Goal: Task Accomplishment & Management: Manage account settings

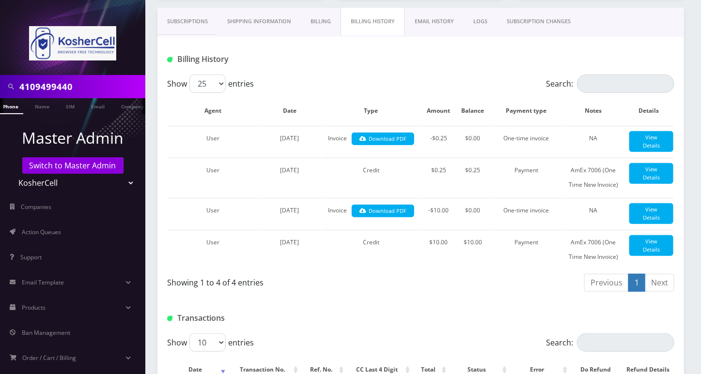
scroll to position [400, 0]
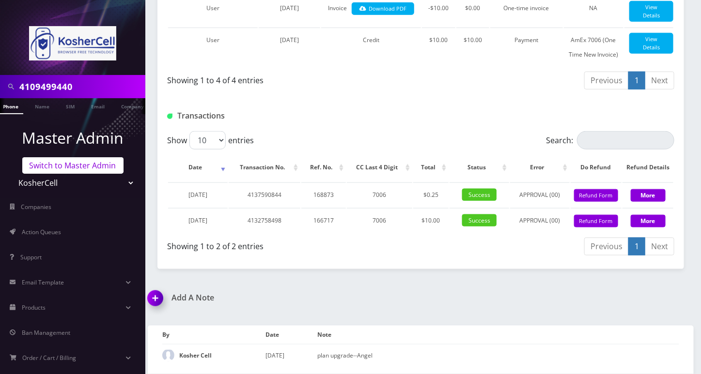
drag, startPoint x: 98, startPoint y: 169, endPoint x: 95, endPoint y: 166, distance: 5.1
click at [98, 169] on link "Switch to Master Admin" at bounding box center [72, 165] width 101 height 16
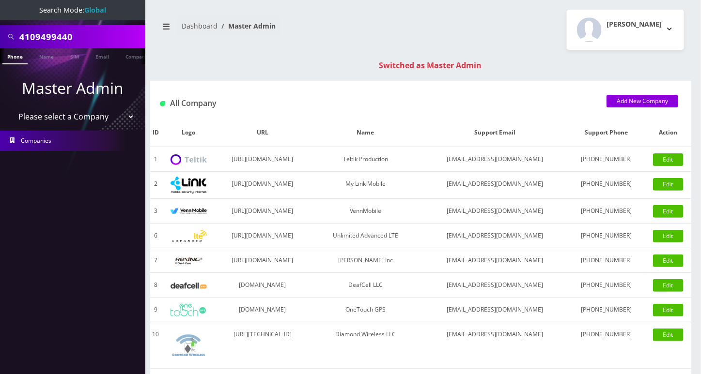
click at [36, 29] on input "4109499440" at bounding box center [80, 37] width 123 height 18
paste input "[PERSON_NAME]"
type input "[PERSON_NAME]"
click at [39, 58] on link "Name" at bounding box center [46, 56] width 24 height 16
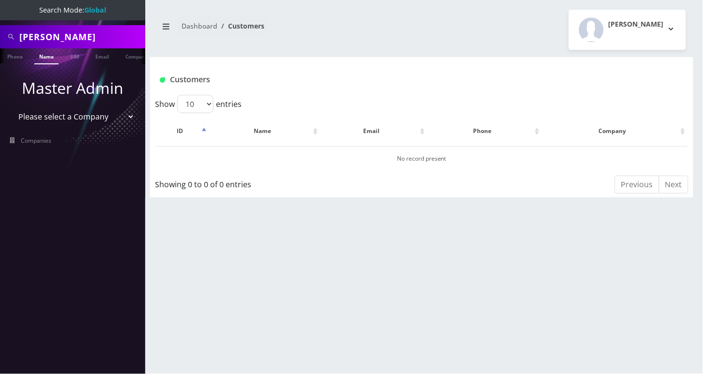
click at [132, 35] on input "Avraham Gershtnkorn" at bounding box center [80, 37] width 123 height 18
click at [60, 138] on link "Companies" at bounding box center [72, 141] width 145 height 20
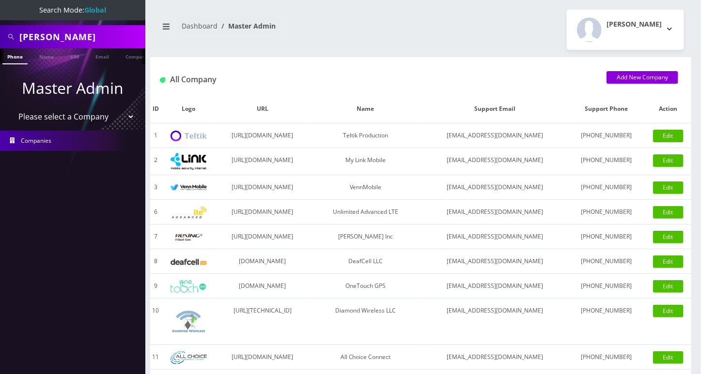
click at [102, 34] on input "[PERSON_NAME]" at bounding box center [80, 37] width 123 height 18
paste input "ayg0031@gmail.com"
type input "ayg0031@gmail.com"
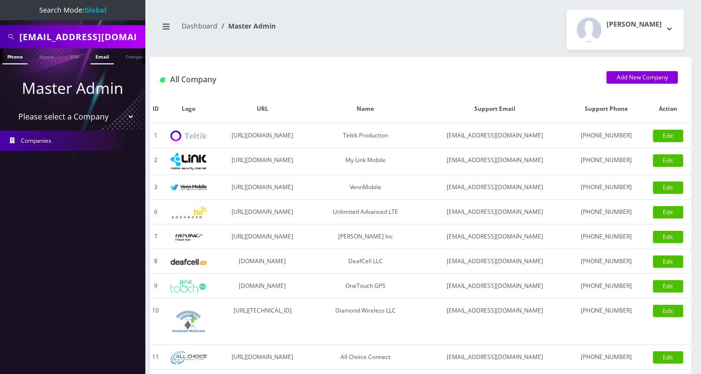
click at [97, 55] on link "Email" at bounding box center [102, 56] width 23 height 16
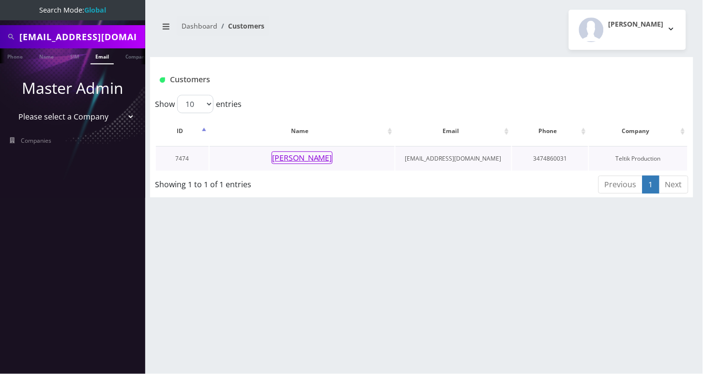
click at [304, 156] on button "[PERSON_NAME]" at bounding box center [302, 158] width 61 height 13
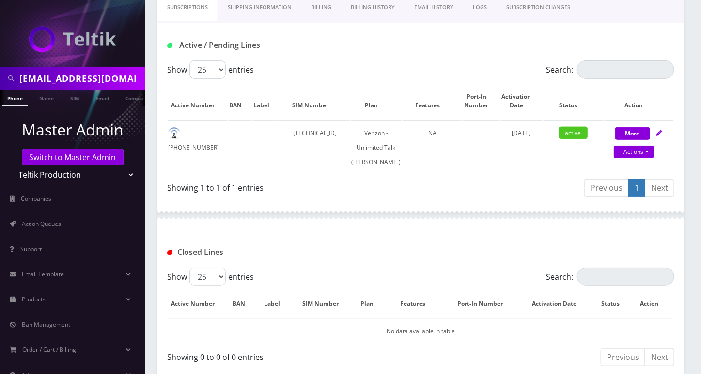
scroll to position [94, 0]
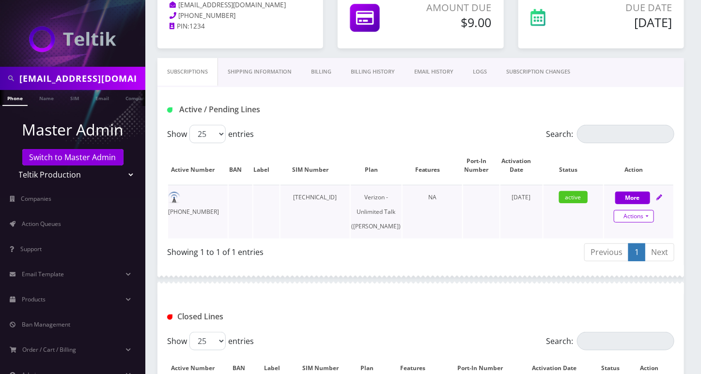
click at [639, 217] on link "Actions" at bounding box center [633, 216] width 40 height 13
select select "459"
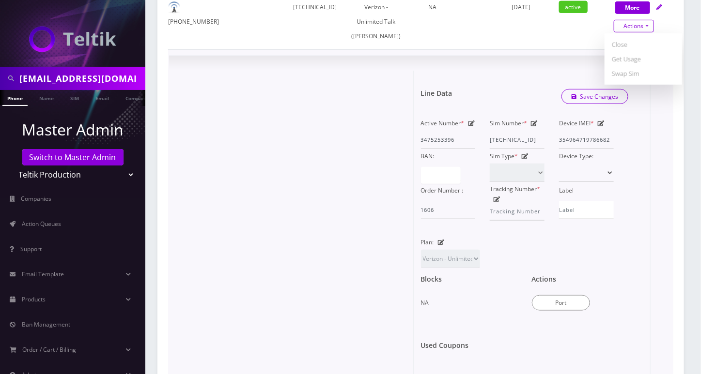
scroll to position [288, 0]
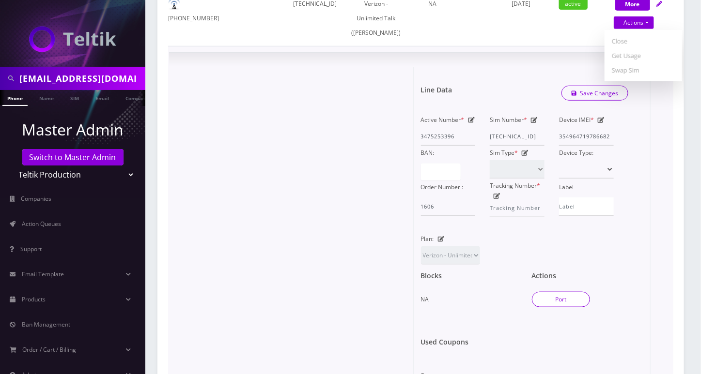
click at [560, 307] on button "Port" at bounding box center [561, 299] width 58 height 15
type input "[TECHNICAL_ID]"
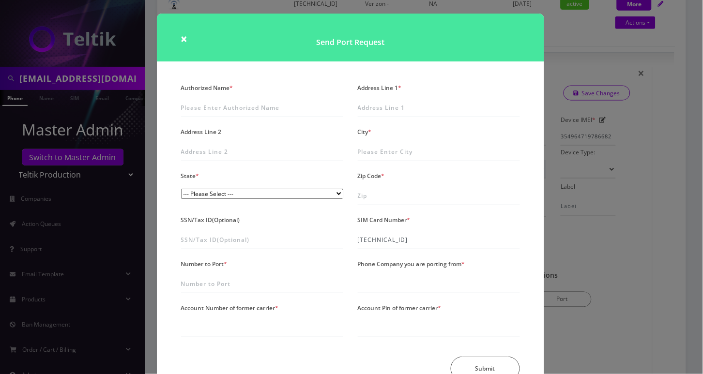
click at [687, 279] on div "× Send Port Request Authorized Name * Address Line 1 * Address Line 2 City * St…" at bounding box center [351, 187] width 703 height 374
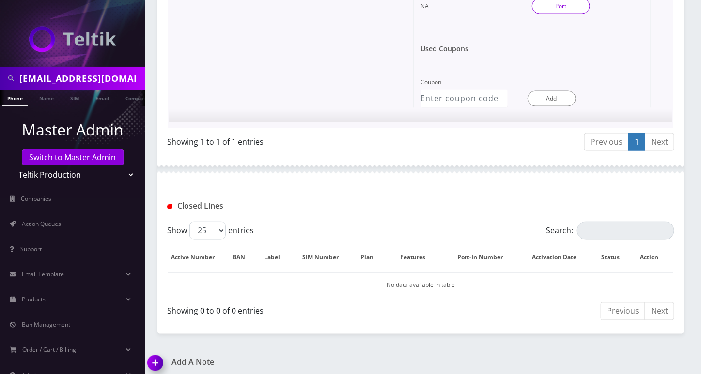
scroll to position [598, 0]
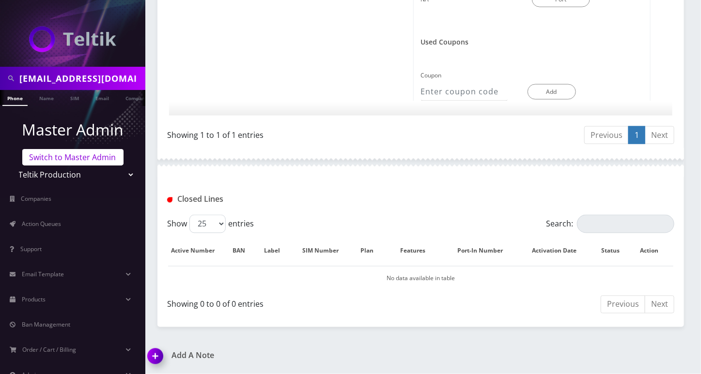
click at [47, 161] on link "Switch to Master Admin" at bounding box center [72, 157] width 101 height 16
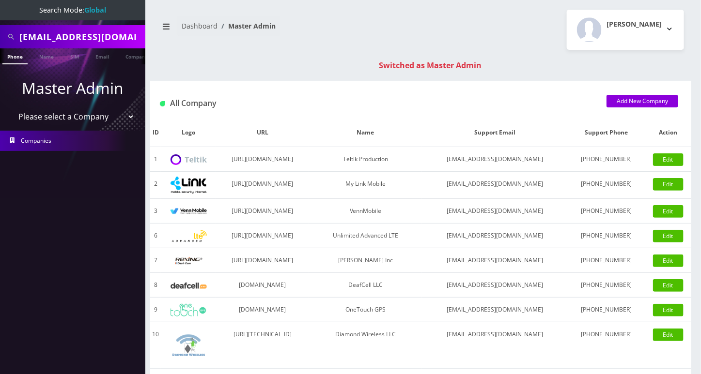
click at [46, 37] on input "ayg0031@gmail.com" at bounding box center [80, 37] width 123 height 18
paste input "[PERSON_NAME]"
type input "[PERSON_NAME]"
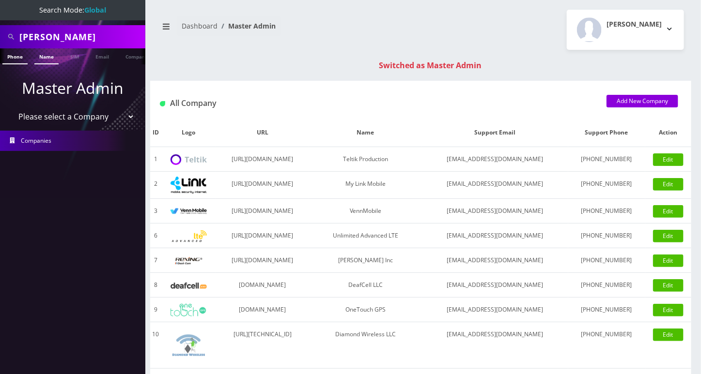
click at [45, 54] on link "Name" at bounding box center [46, 56] width 24 height 16
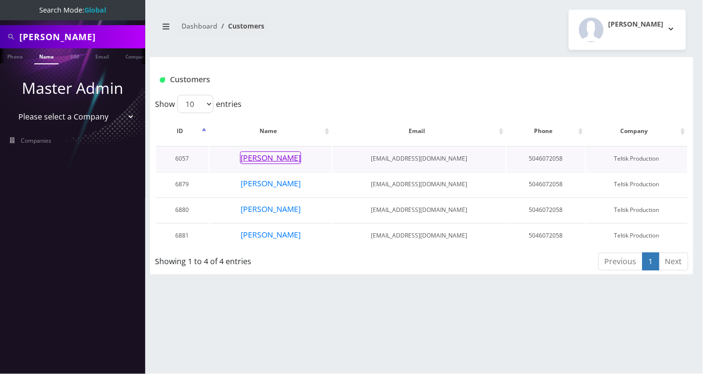
click at [289, 160] on button "[PERSON_NAME]" at bounding box center [270, 158] width 61 height 13
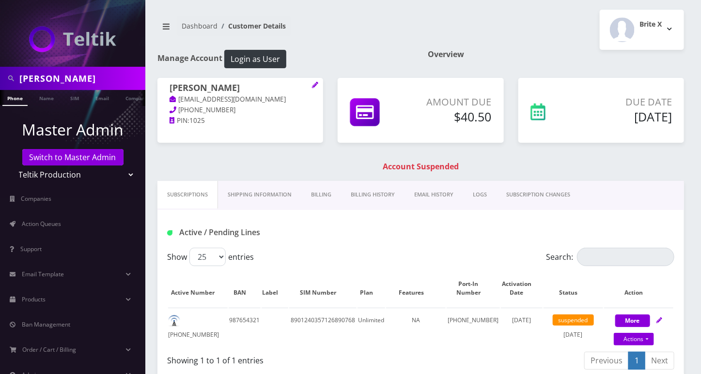
drag, startPoint x: 563, startPoint y: 165, endPoint x: 561, endPoint y: 170, distance: 5.2
click at [563, 165] on h1 "Account Suspended" at bounding box center [420, 166] width 521 height 9
click at [381, 18] on nav "Dashboard Customer Details" at bounding box center [285, 30] width 256 height 28
click at [70, 84] on input "[PERSON_NAME]" at bounding box center [80, 78] width 123 height 18
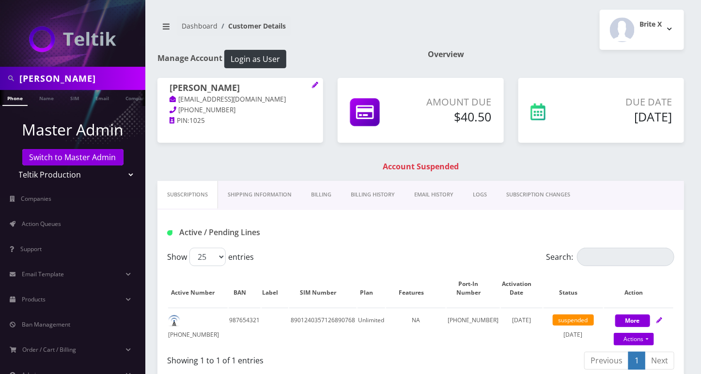
click at [70, 84] on input "[PERSON_NAME]" at bounding box center [80, 78] width 123 height 18
click at [64, 155] on link "Switch to Master Admin" at bounding box center [72, 157] width 101 height 16
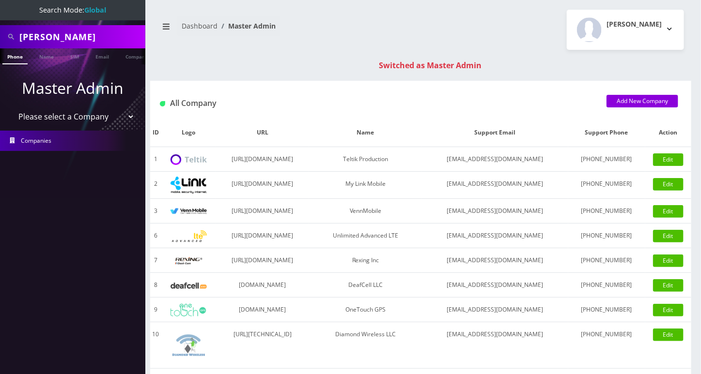
click at [75, 41] on input "[PERSON_NAME]" at bounding box center [80, 37] width 123 height 18
paste input "9296250157"
type input "9296250157"
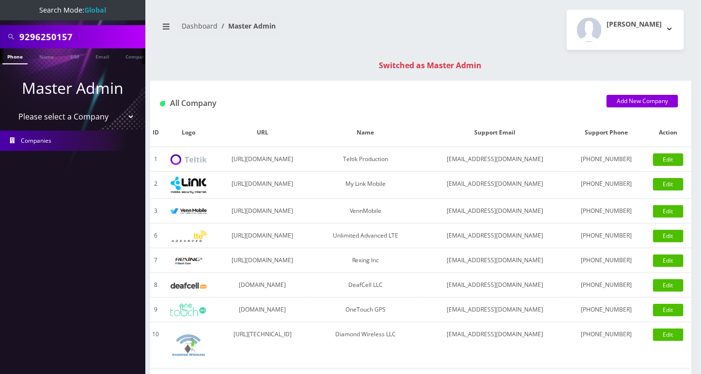
click at [11, 60] on link "Phone" at bounding box center [14, 56] width 25 height 16
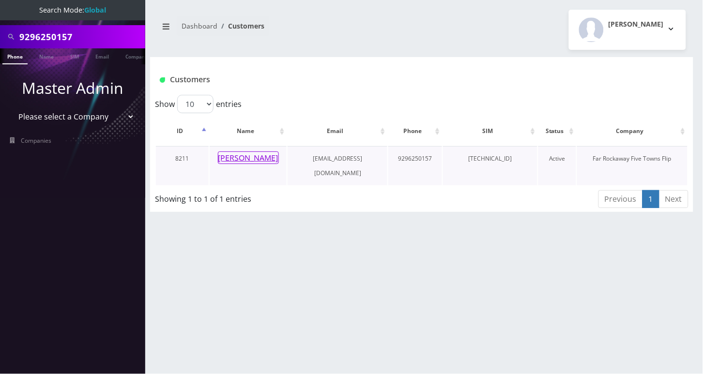
click at [250, 157] on button "[PERSON_NAME]" at bounding box center [248, 158] width 61 height 13
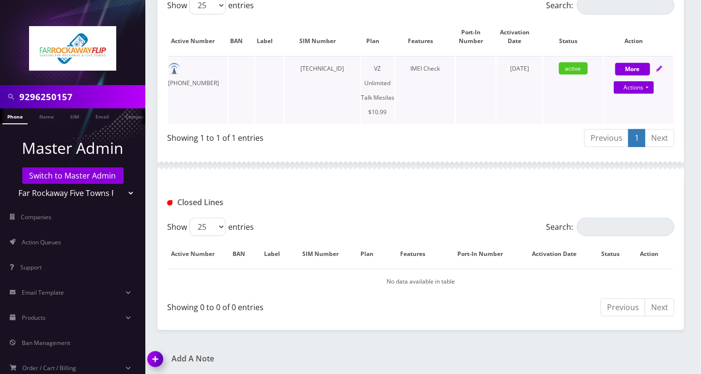
scroll to position [94, 0]
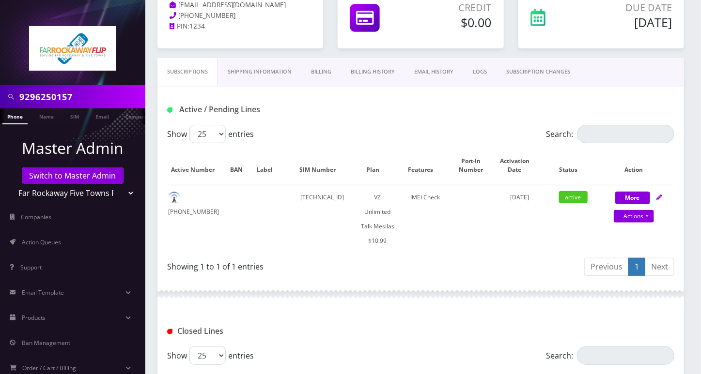
click at [545, 74] on link "SUBSCRIPTION CHANGES" at bounding box center [537, 72] width 83 height 28
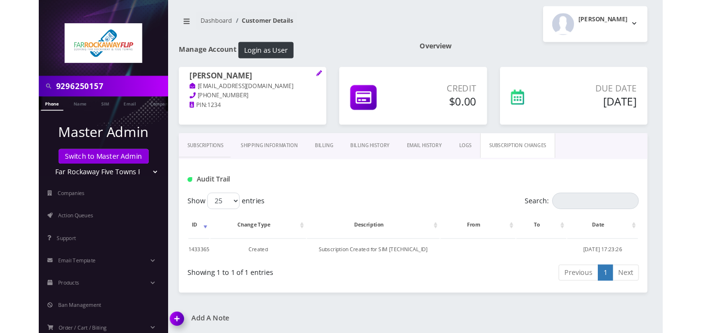
scroll to position [44, 0]
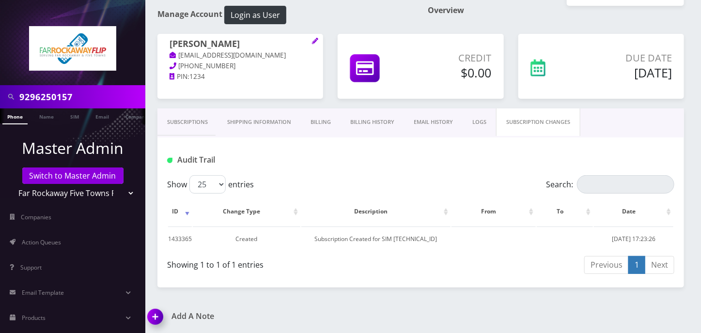
click at [206, 123] on link "Subscriptions" at bounding box center [187, 122] width 60 height 28
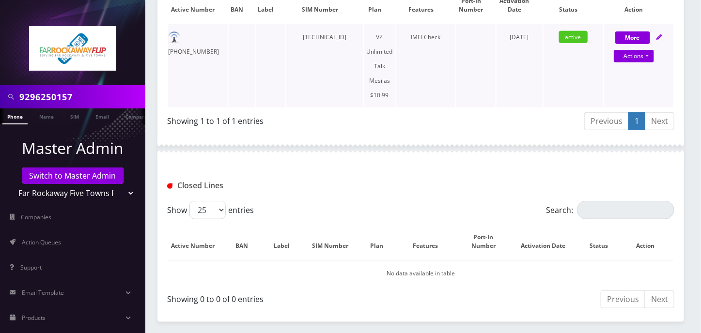
scroll to position [288, 0]
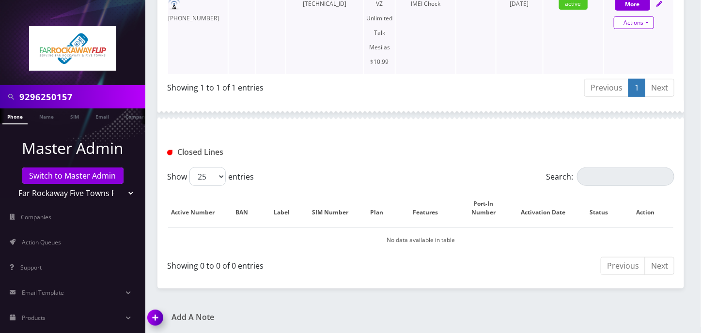
click at [647, 22] on link "Actions" at bounding box center [633, 22] width 40 height 13
select select "468"
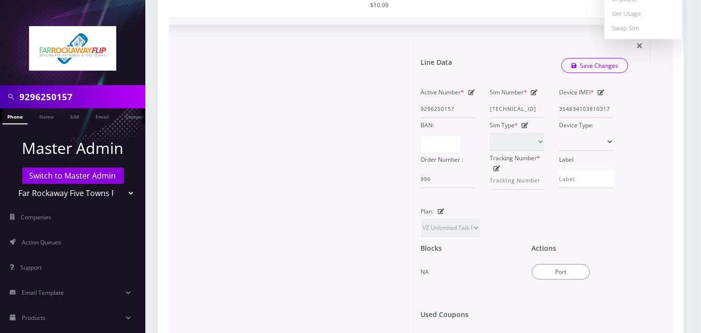
scroll to position [663, 0]
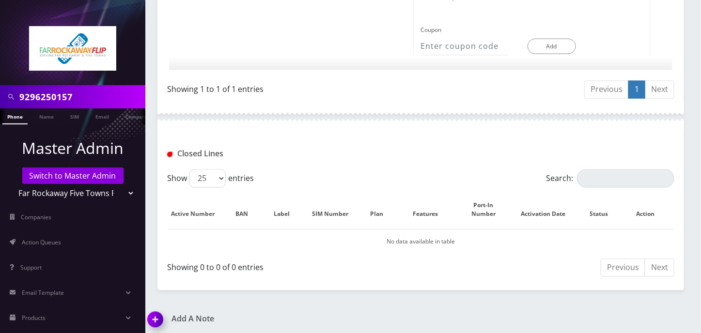
click at [156, 318] on img at bounding box center [157, 323] width 29 height 29
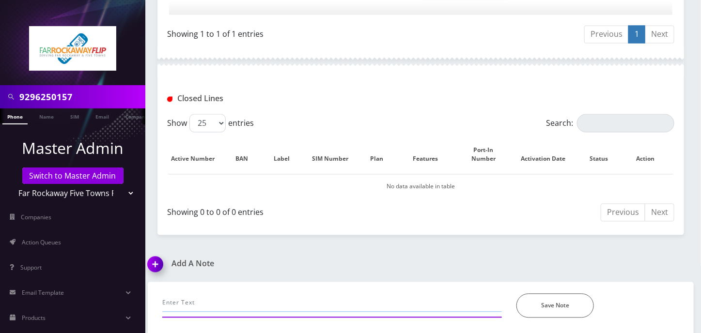
click at [221, 295] on input "text" at bounding box center [331, 303] width 339 height 18
click at [196, 298] on input "sim was on SIM2 but Selectel is r" at bounding box center [331, 303] width 339 height 18
click at [194, 298] on input "sim was on SIM2 but Selectel is r" at bounding box center [331, 303] width 339 height 18
click at [300, 301] on input "sim was already on SIM2 but Selectel is r" at bounding box center [331, 303] width 339 height 18
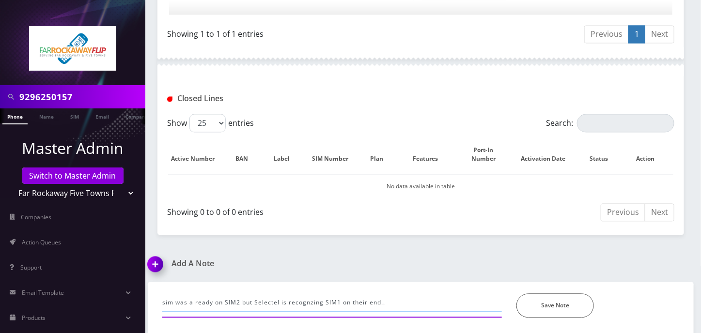
paste input "The service has been suspended by our supplier because the SIM card was moved t…"
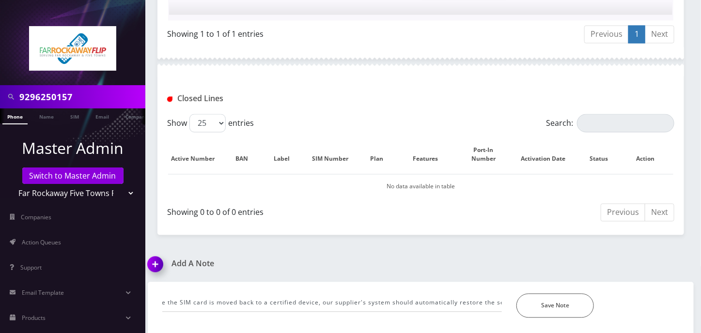
scroll to position [0, 0]
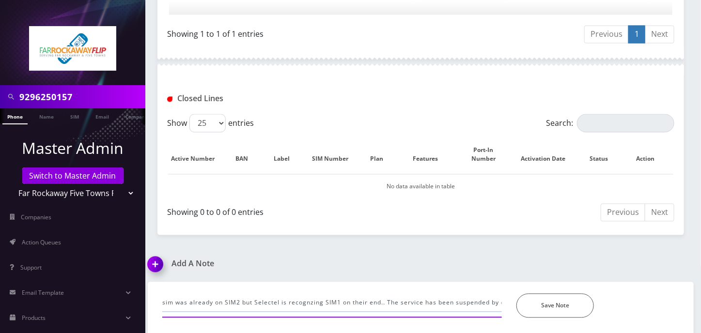
click at [482, 298] on input "sim was already on SIM2 but Selectel is recognzing SIM1 on their end.. The serv…" at bounding box center [331, 303] width 339 height 18
paste input "Customer will need to place the Selectel SIM in the IMEI 354834103810317. The s…"
click at [384, 294] on input "sim was already on SIM2 but Selectel is recognzing SIM1 on their end.. The serv…" at bounding box center [331, 303] width 339 height 18
paste input "Please turn airplane mode on, power the phone off, let it sit for a few seconds…"
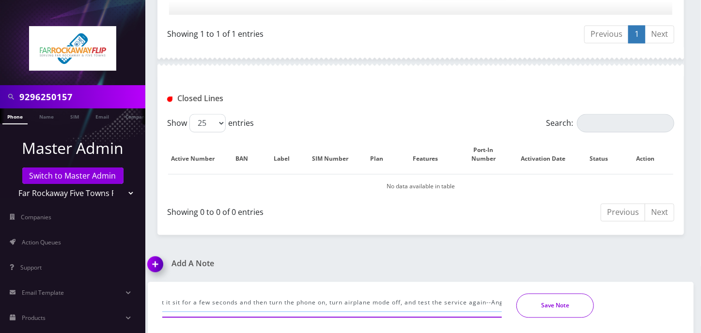
type input "sim was already on SIM2 but Selectel is recognzing SIM1 on their end.. The serv…"
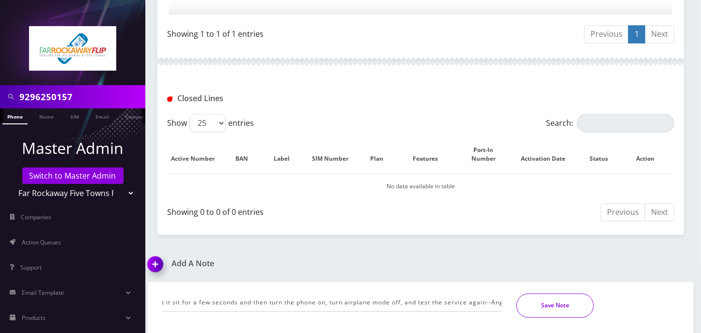
click at [558, 305] on button "Save Note" at bounding box center [554, 306] width 77 height 24
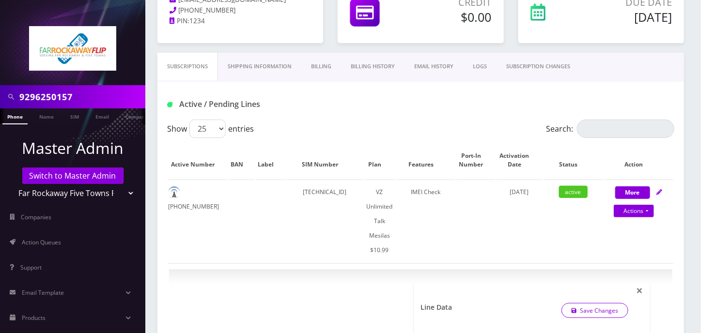
scroll to position [0, 0]
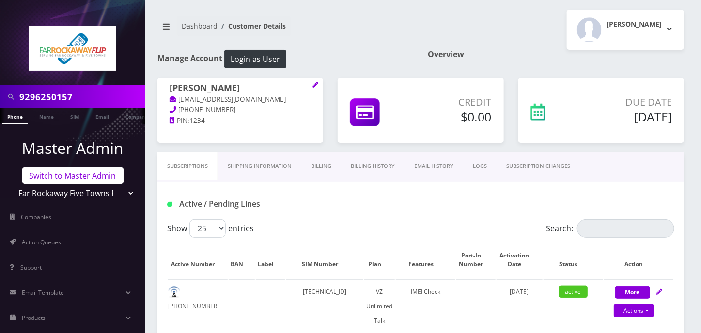
click at [101, 181] on link "Switch to Master Admin" at bounding box center [72, 176] width 101 height 16
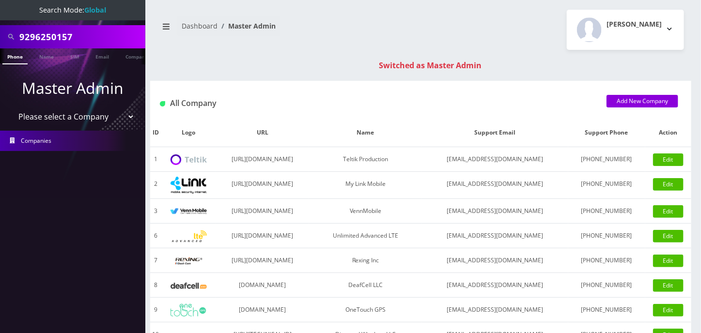
click at [57, 41] on input "9296250157" at bounding box center [80, 37] width 123 height 18
type input "[PERSON_NAME]"
click at [50, 55] on link "Name" at bounding box center [46, 56] width 24 height 16
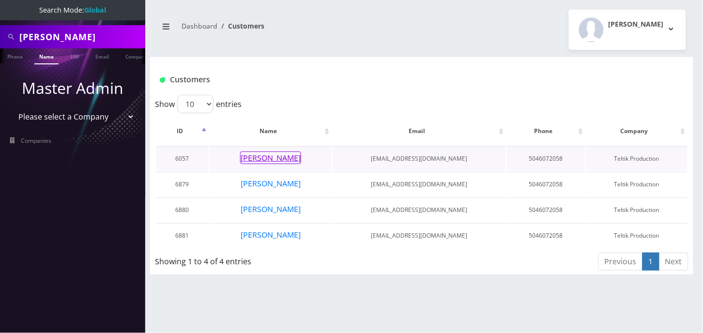
click at [262, 163] on button "[PERSON_NAME]" at bounding box center [270, 158] width 61 height 13
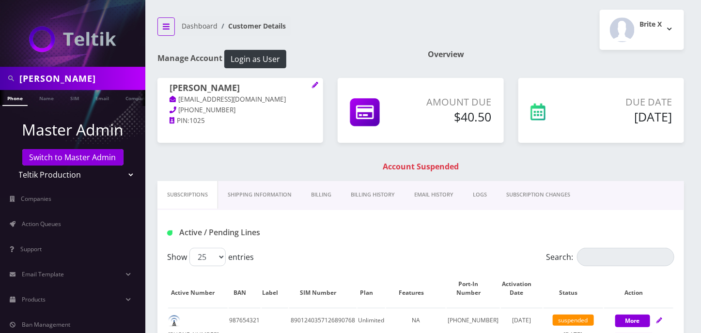
scroll to position [0, 4]
click at [204, 323] on td "[PHONE_NUMBER]" at bounding box center [198, 327] width 60 height 39
copy td "[PHONE_NUMBER]"
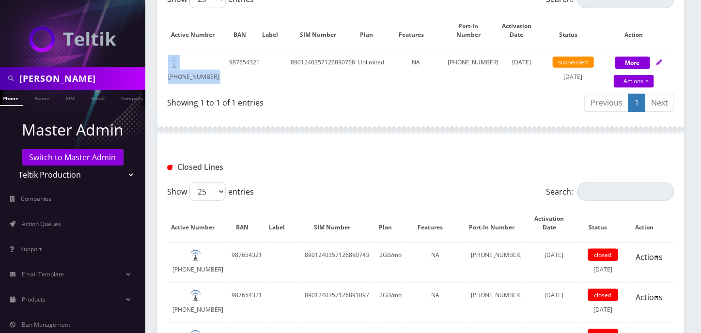
scroll to position [0, 0]
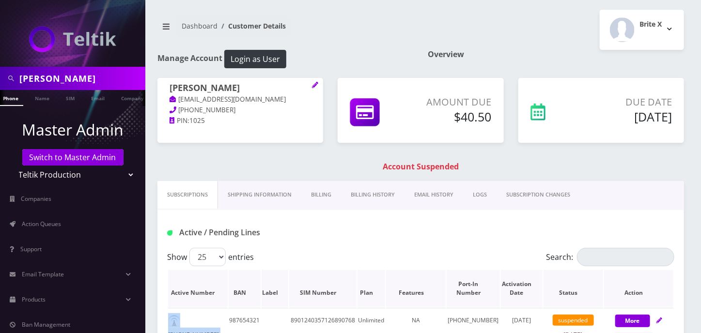
drag, startPoint x: 693, startPoint y: 299, endPoint x: 670, endPoint y: 299, distance: 23.2
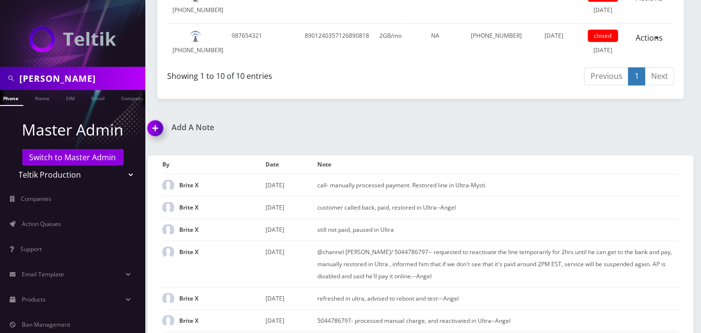
click at [159, 146] on img at bounding box center [157, 131] width 29 height 29
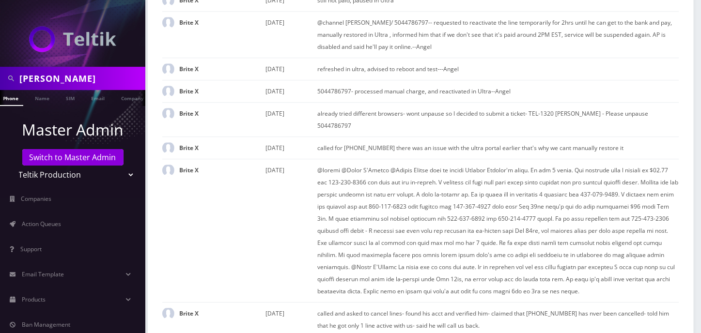
paste input "@channel @[PERSON_NAME] [PERSON_NAME] [PHONE_NUMBER], requested to restore the …"
drag, startPoint x: 228, startPoint y: 24, endPoint x: 160, endPoint y: 24, distance: 67.8
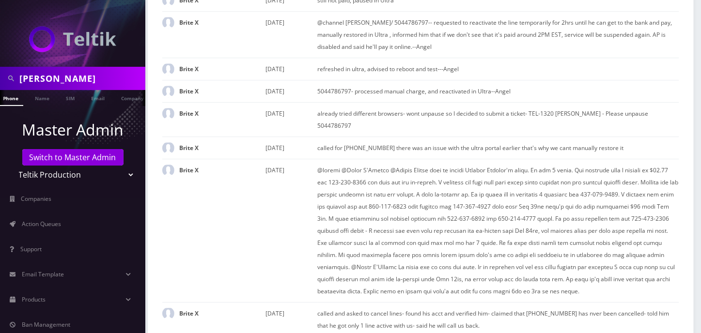
scroll to position [0, 16]
type input "@channel @[PERSON_NAME] [PERSON_NAME] [PHONE_NUMBER], requested to restore the …"
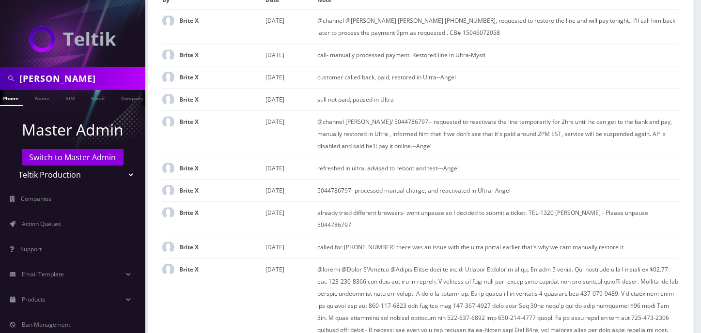
scroll to position [1124, 0]
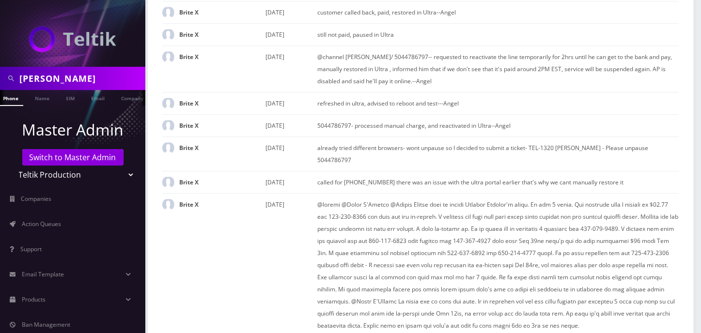
paste input "left VM, paused in Ultra"
type input "OB-left VM, paused in Ultra--Angel"
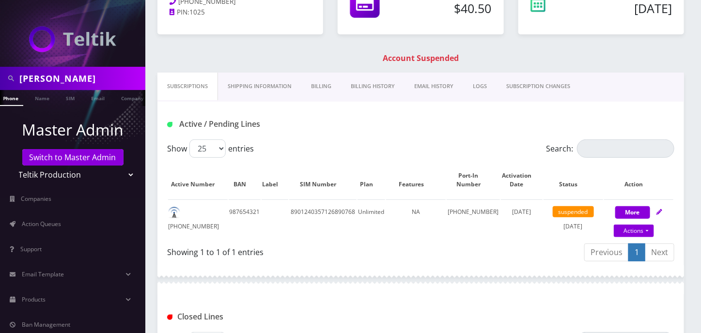
scroll to position [0, 0]
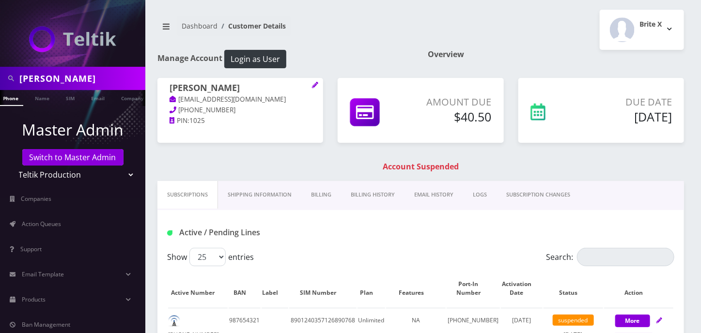
click at [524, 15] on div "Brite X Logout" at bounding box center [556, 30] width 271 height 40
